Goal: Information Seeking & Learning: Learn about a topic

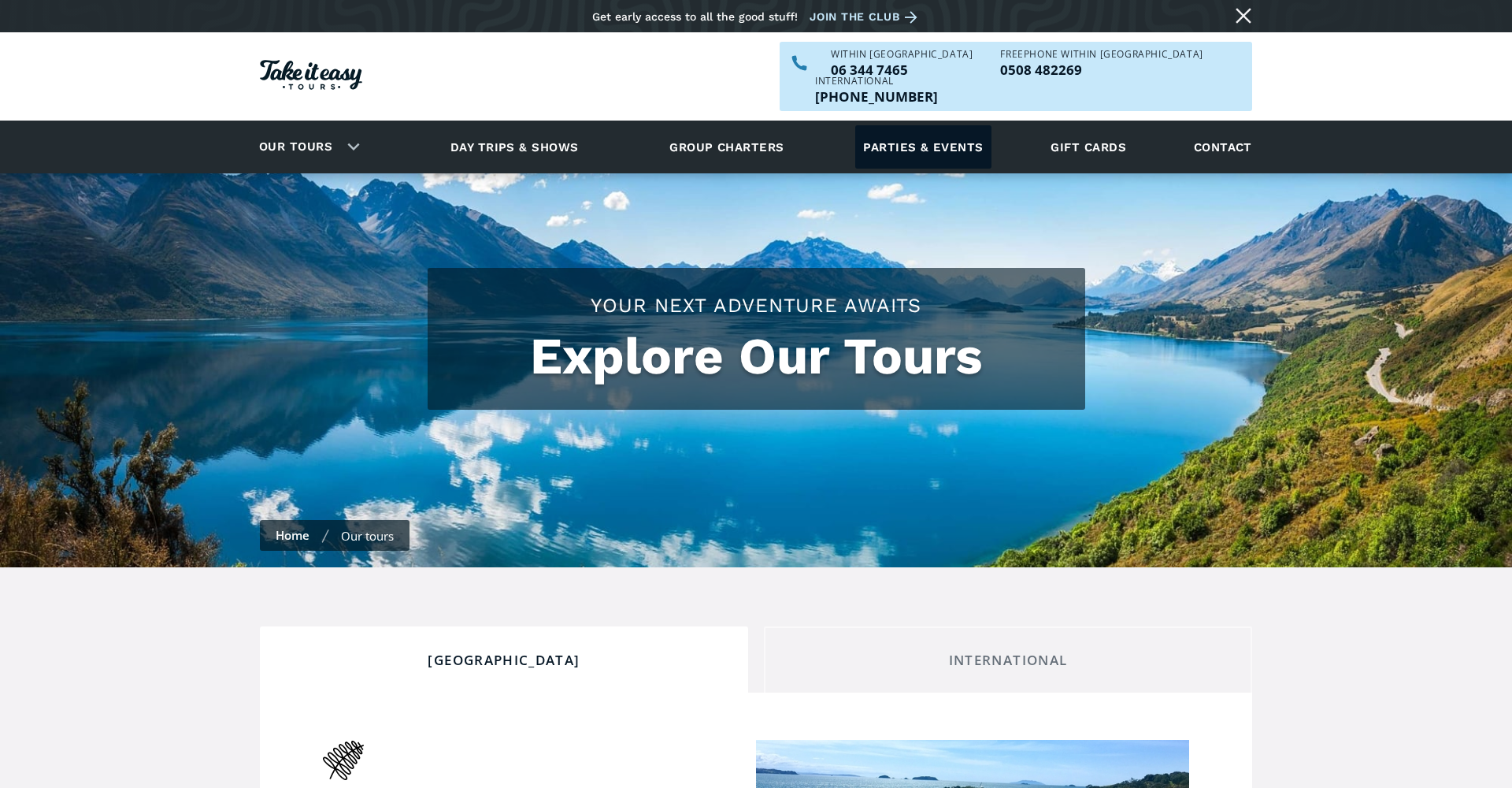
click at [947, 126] on link "Parties & events" at bounding box center [923, 147] width 135 height 43
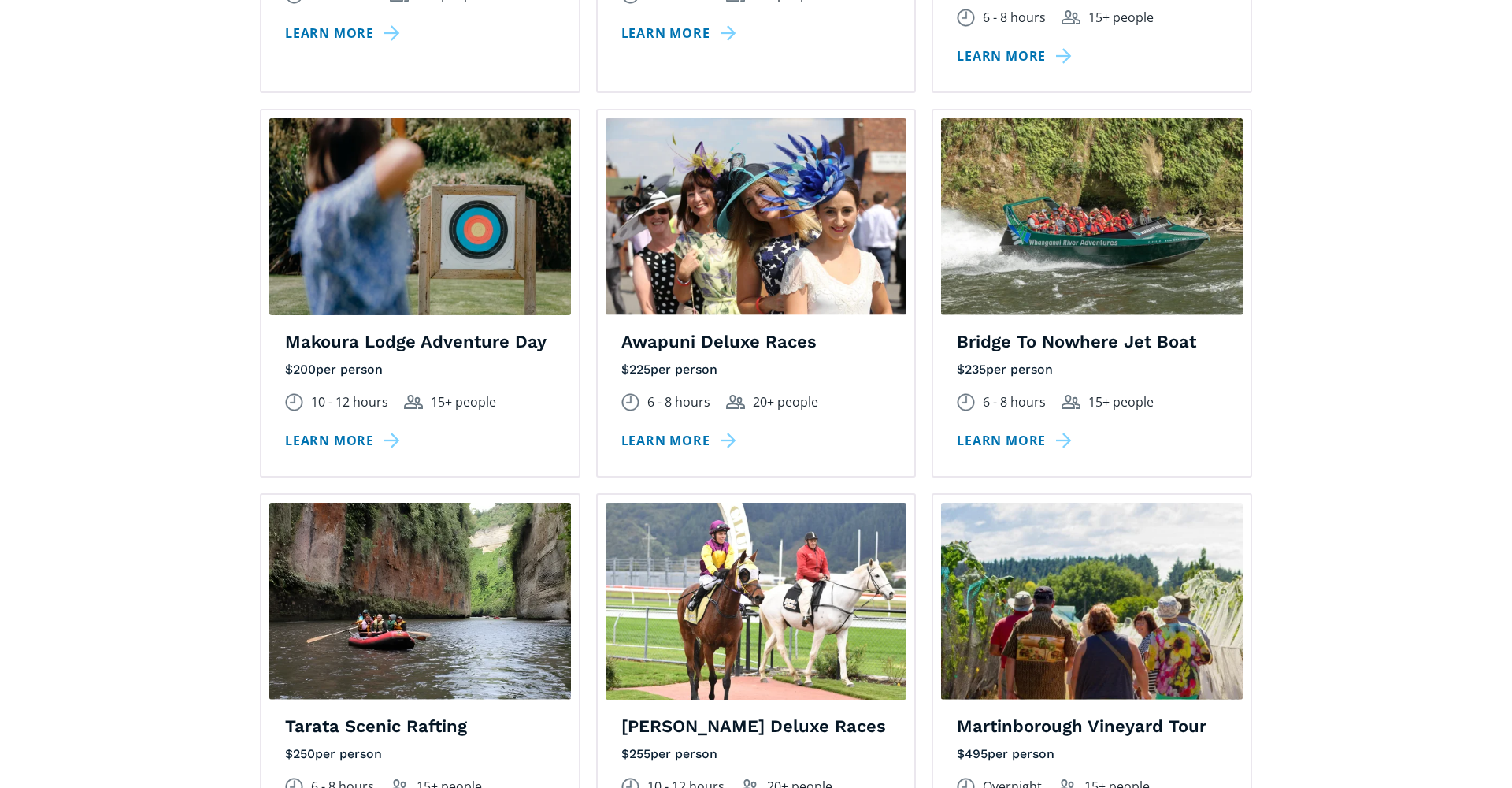
click at [1391, 167] on section "Activities on offer From jet [MEDICAL_DATA] to lawn bowls, go-karting to tourin…" at bounding box center [756, 84] width 1512 height 2057
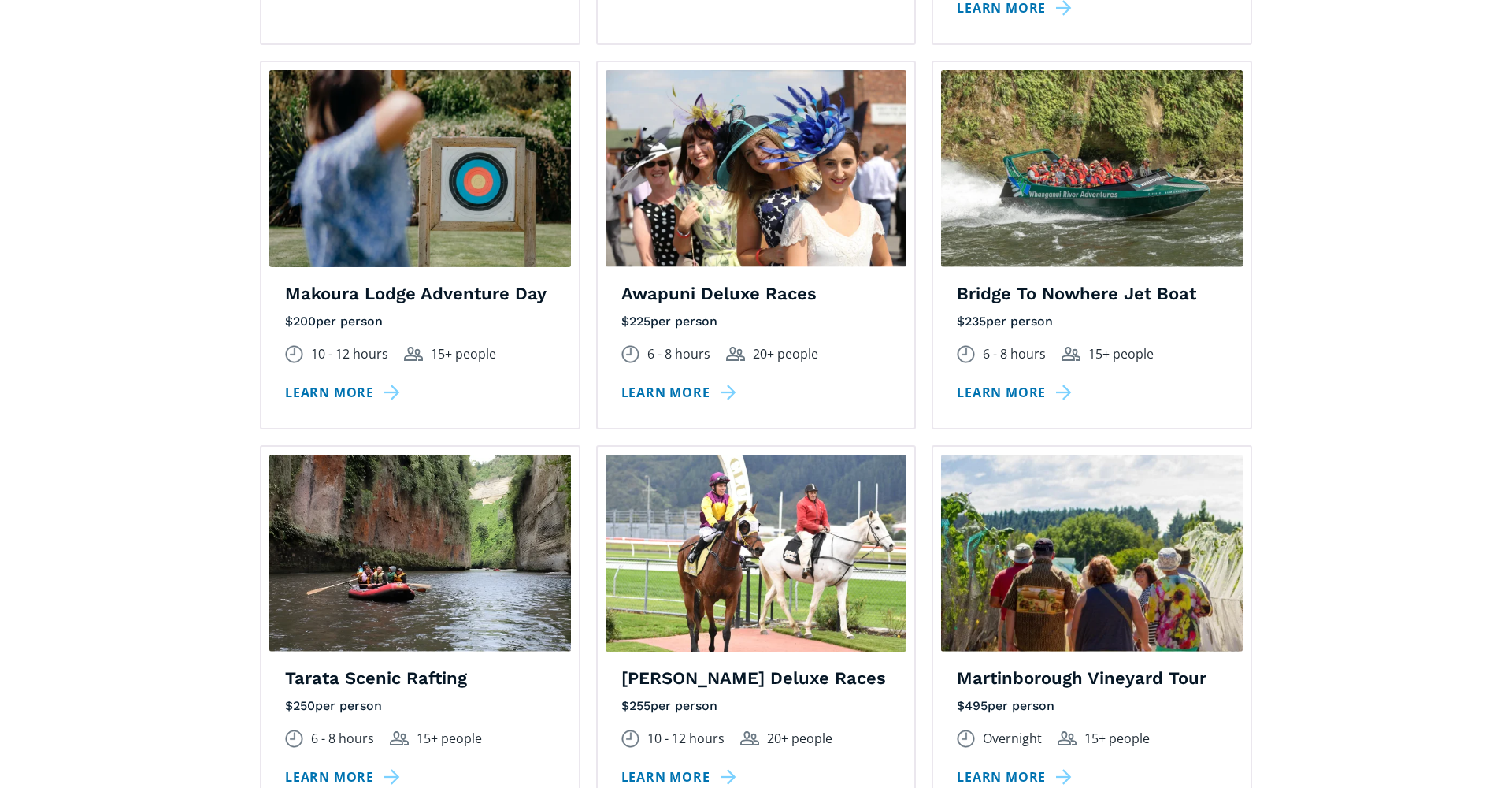
click at [1391, 165] on section "Activities on offer From jet [MEDICAL_DATA] to lawn bowls, go-karting to tourin…" at bounding box center [756, 36] width 1512 height 2057
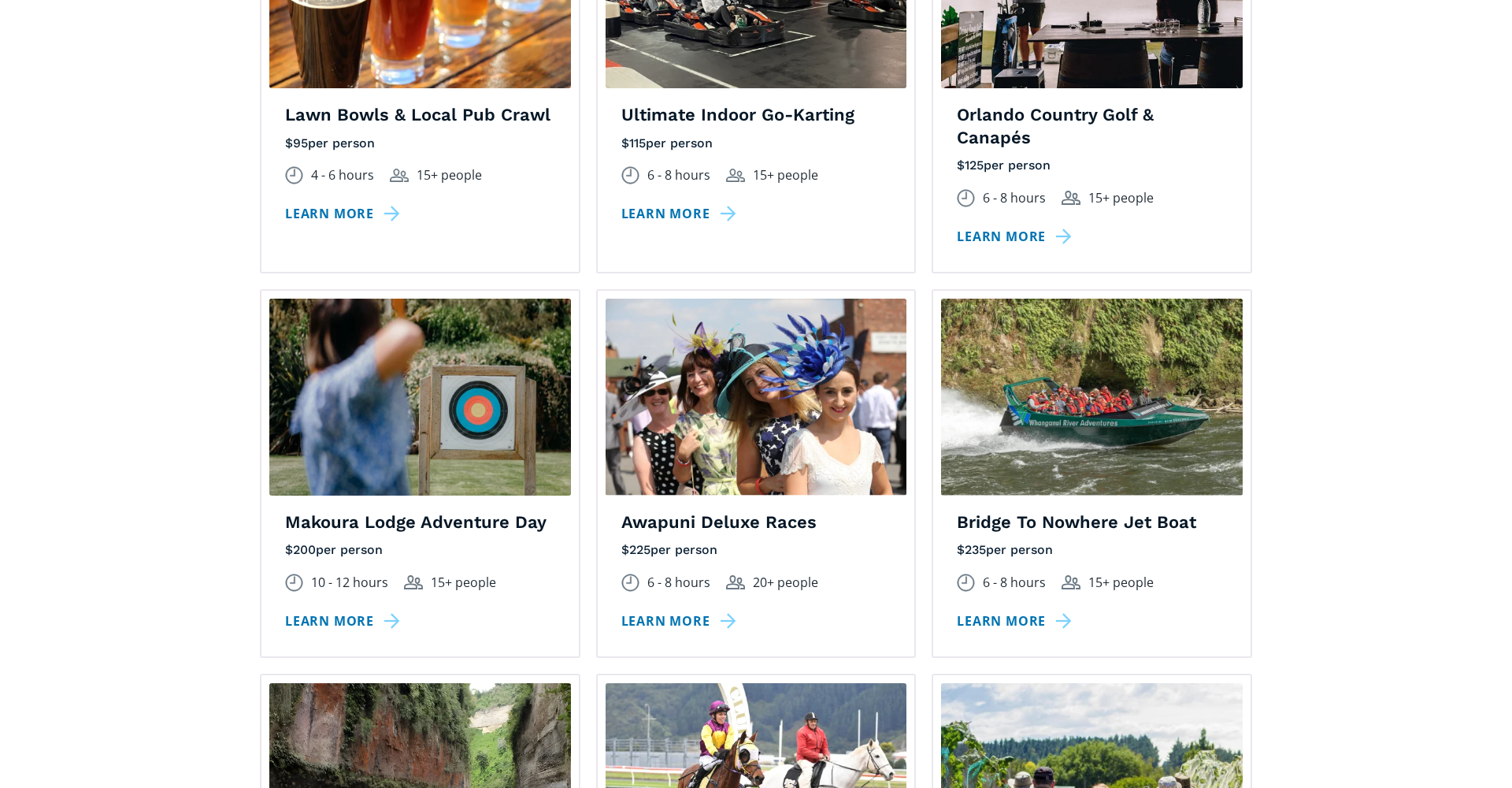
scroll to position [1827, 0]
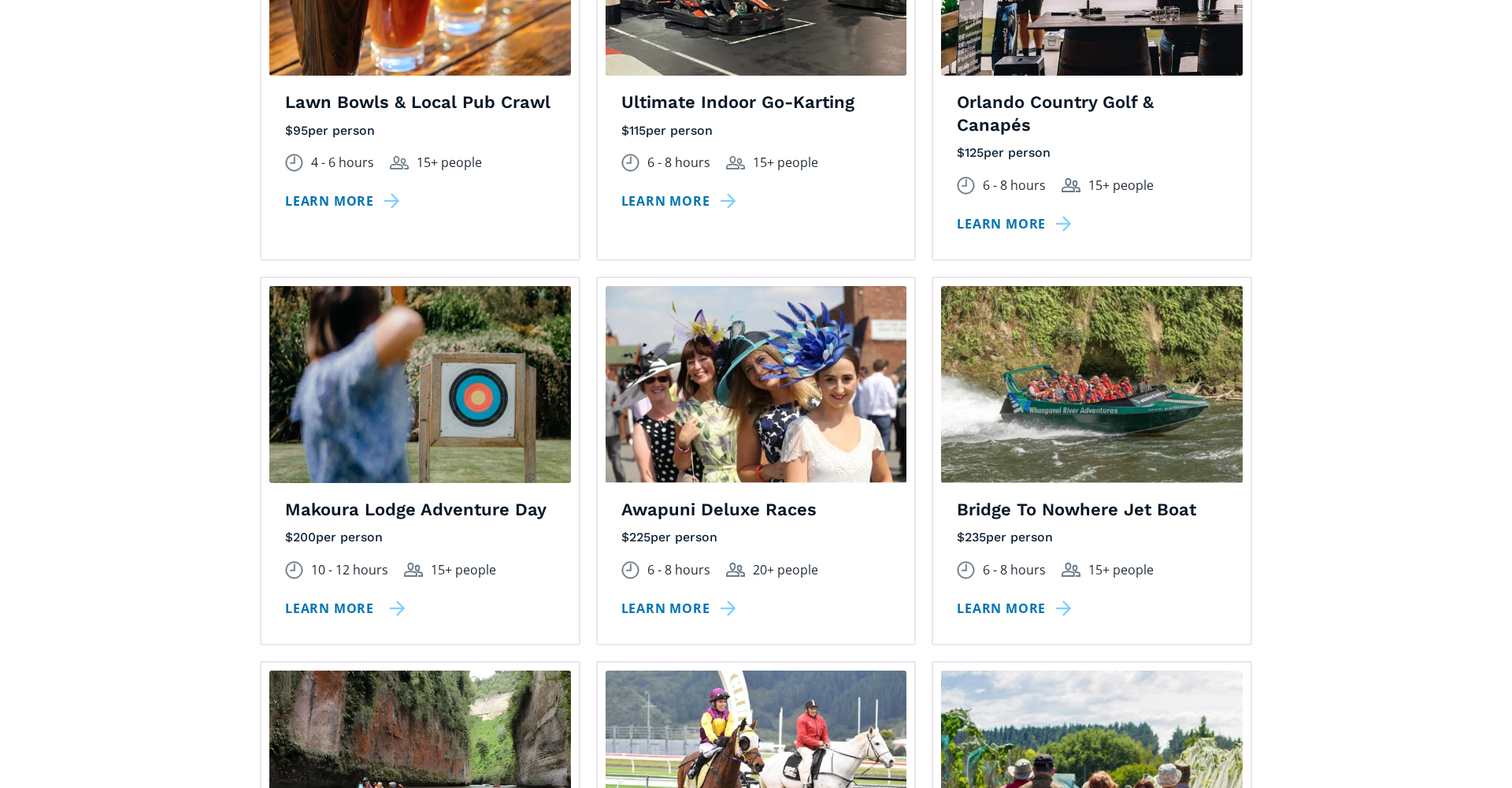
click at [328, 597] on link "Learn more" at bounding box center [345, 609] width 121 height 23
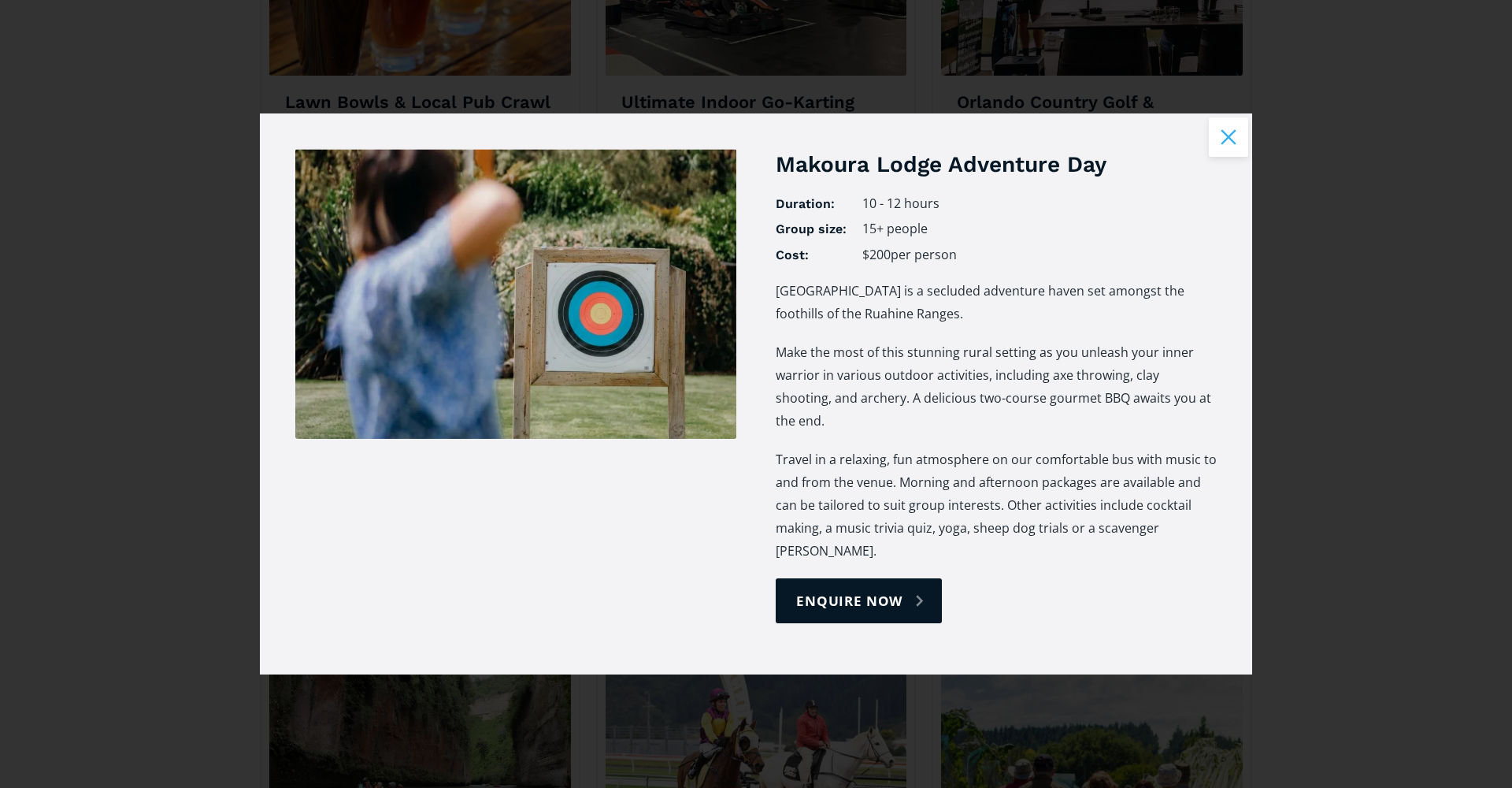
click at [1219, 156] on button "Close modal" at bounding box center [1228, 136] width 39 height 39
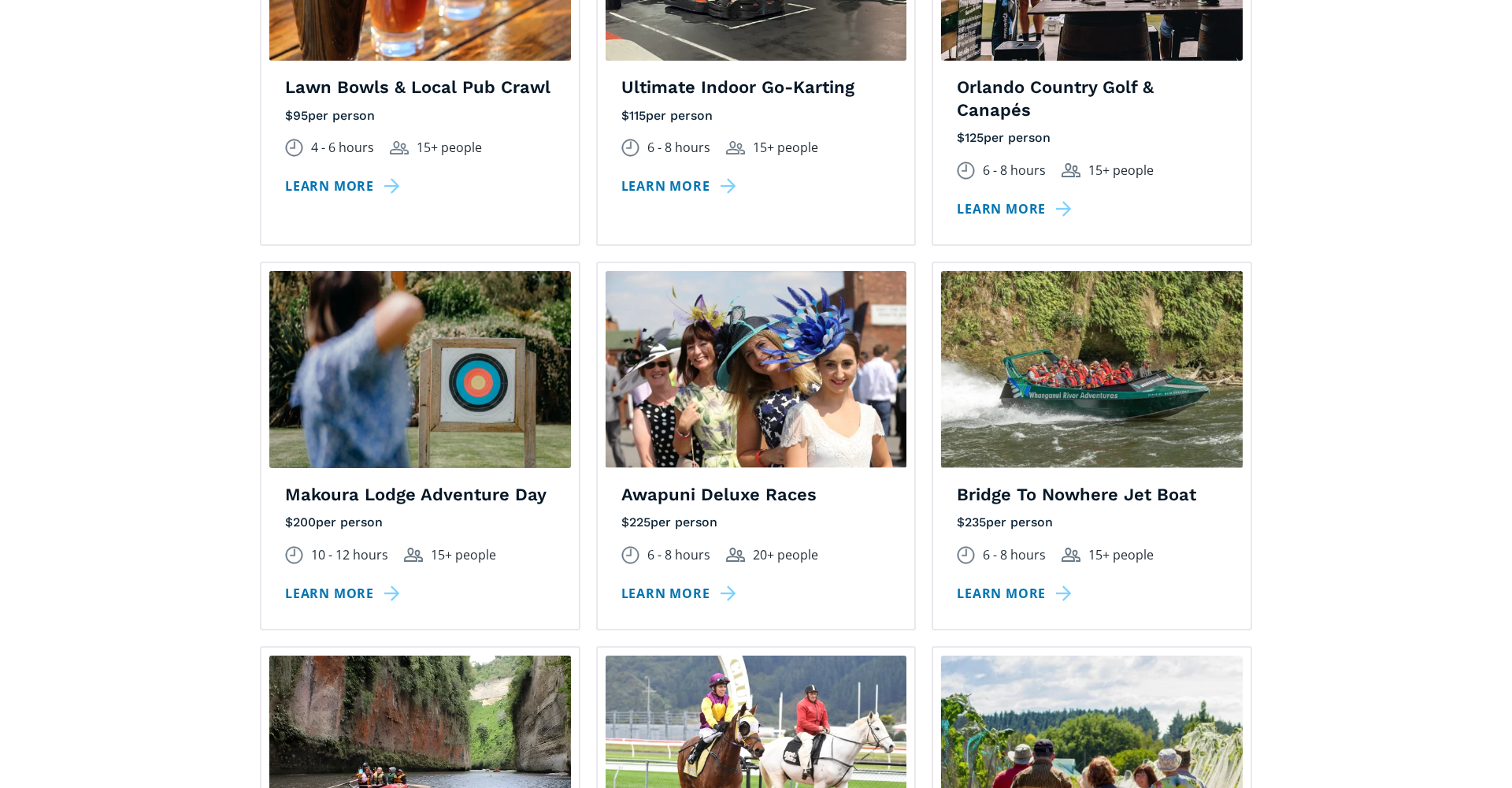
scroll to position [1849, 0]
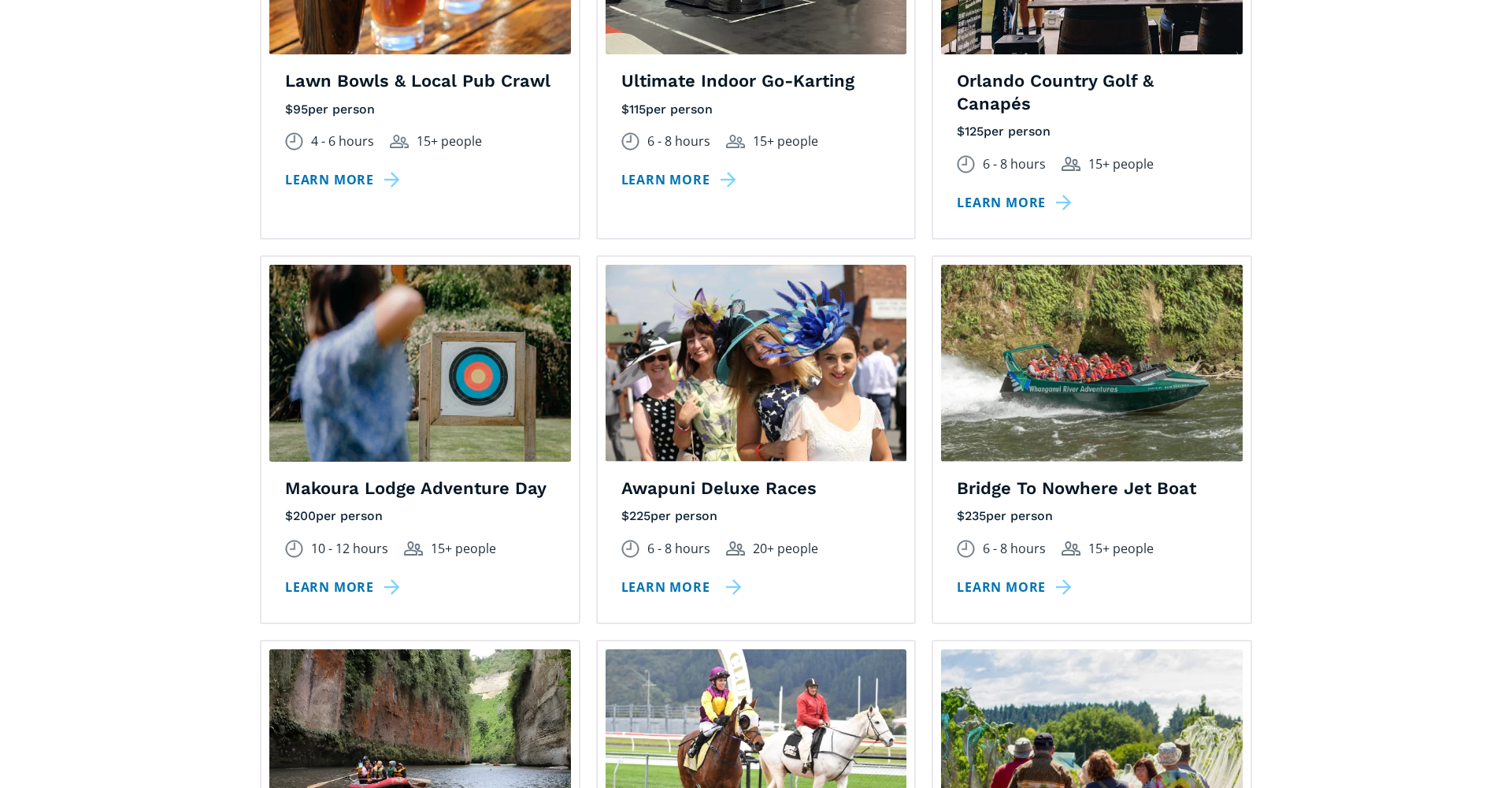
click at [662, 576] on link "Learn more" at bounding box center [682, 587] width 121 height 23
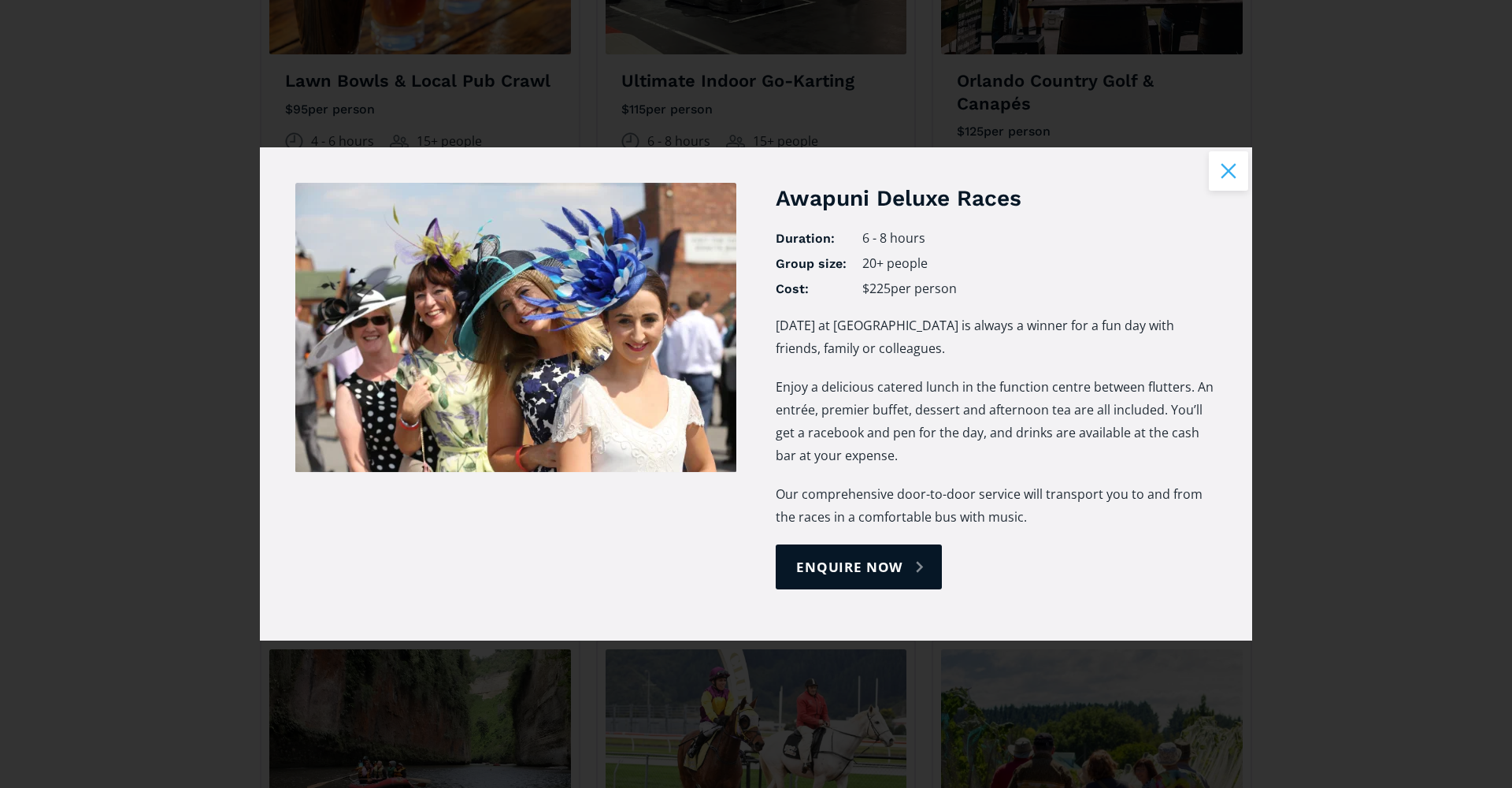
click at [1225, 174] on button "Close modal" at bounding box center [1228, 171] width 39 height 39
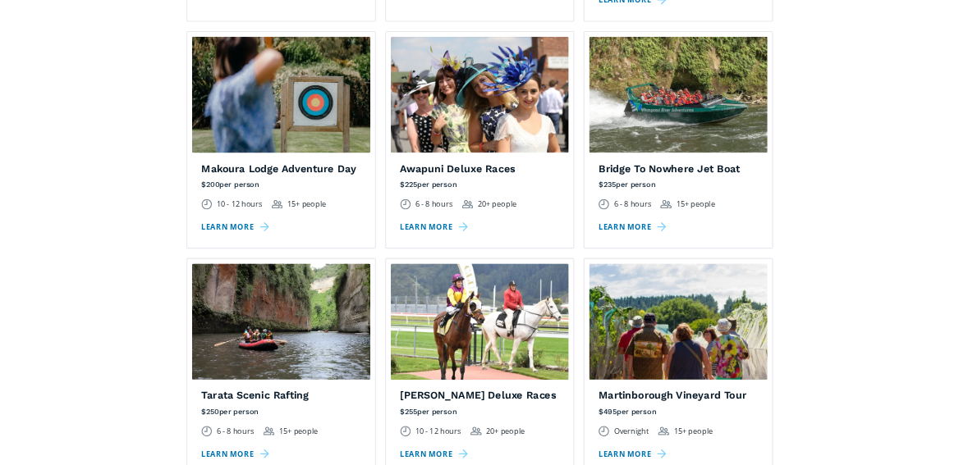
scroll to position [2128, 0]
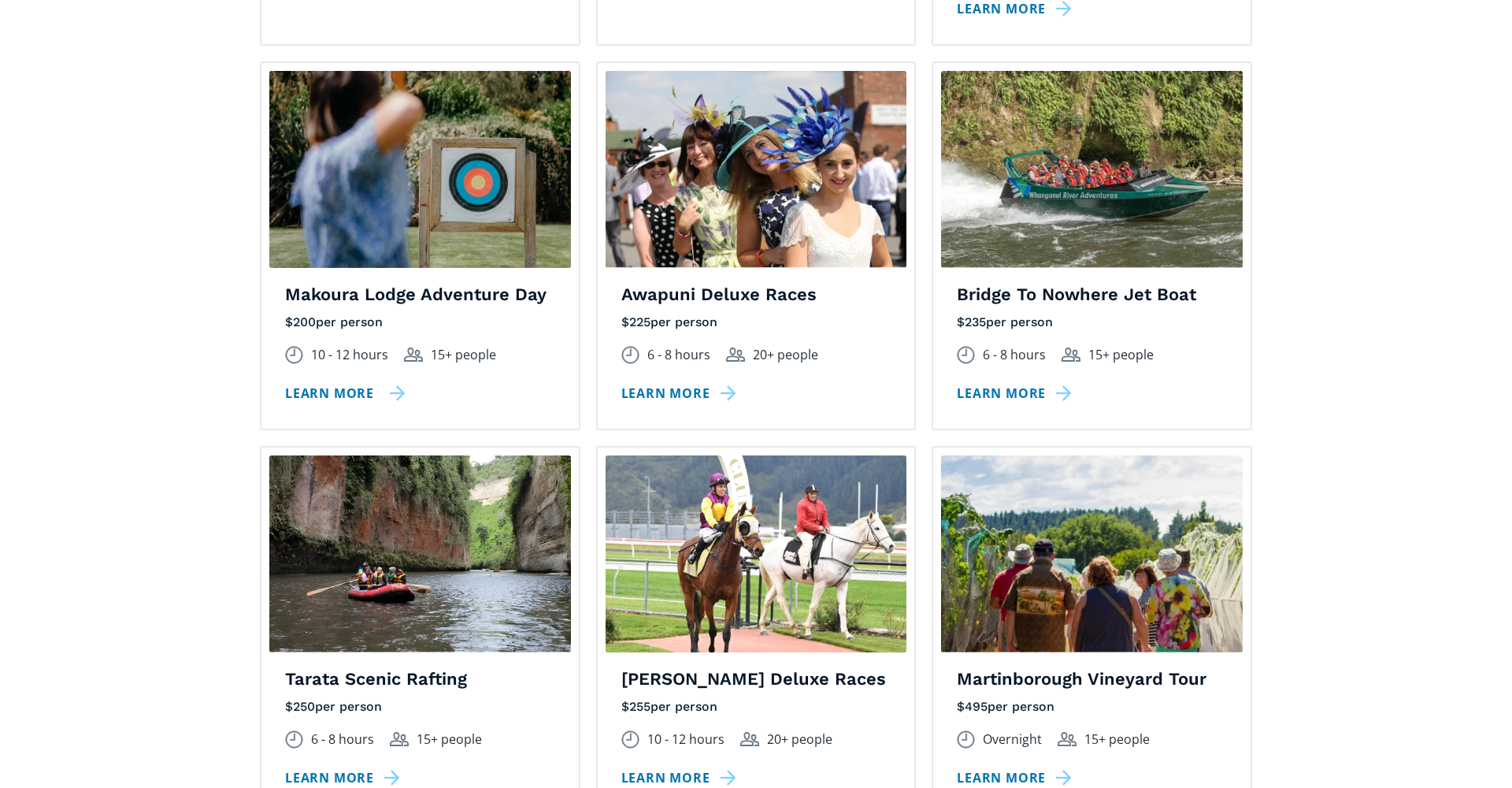
click at [343, 382] on link "Learn more" at bounding box center [345, 394] width 121 height 23
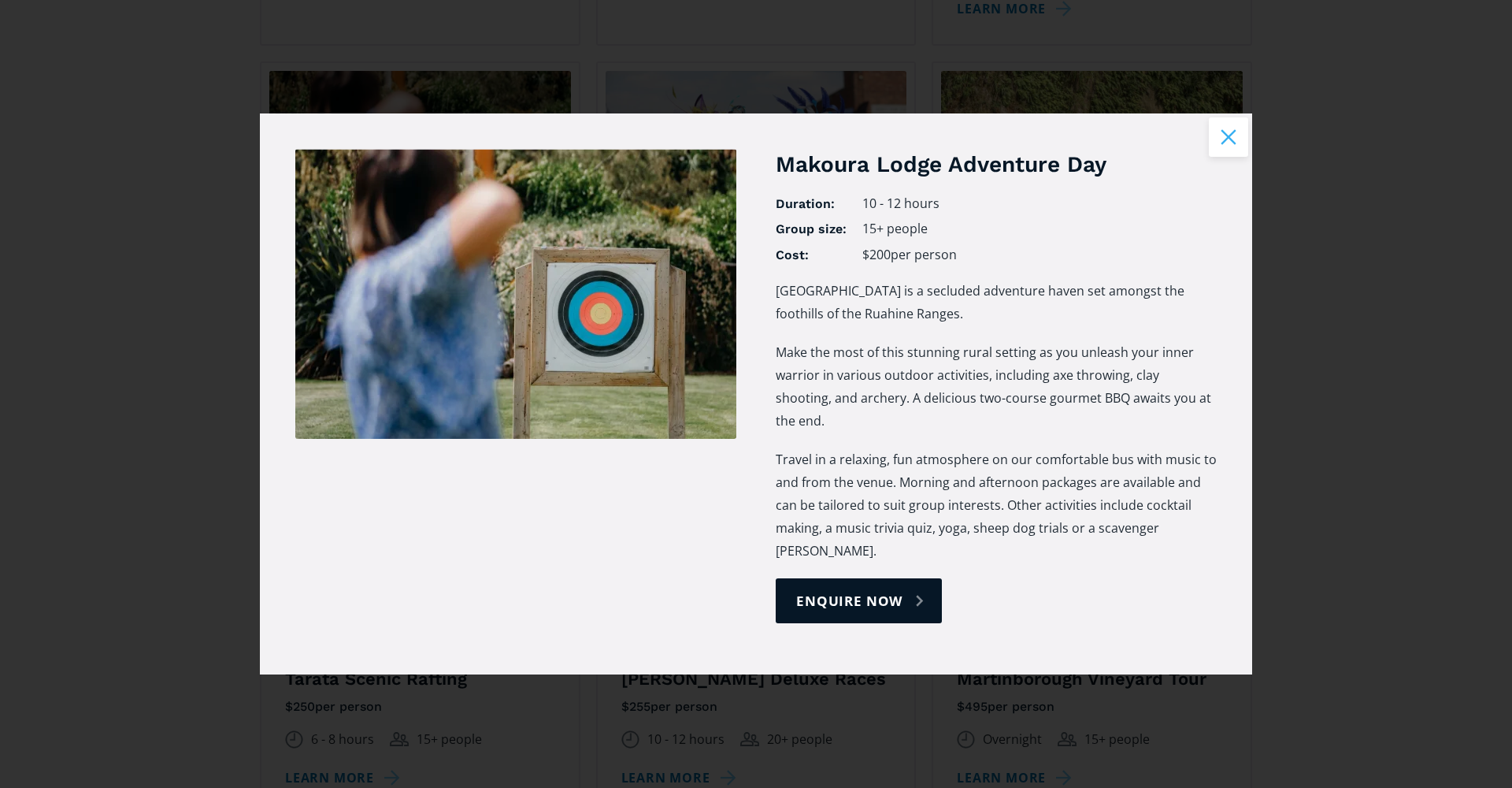
click at [1227, 156] on button "Close modal" at bounding box center [1228, 136] width 39 height 39
